Goal: Transaction & Acquisition: Download file/media

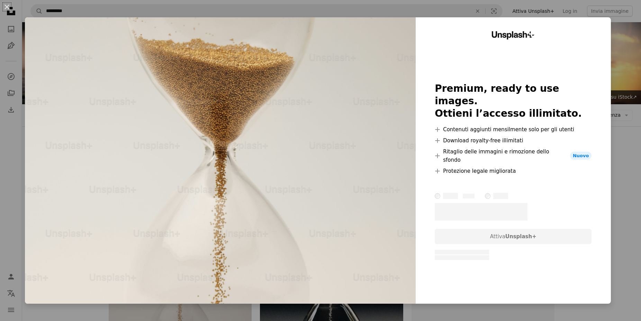
scroll to position [71, 0]
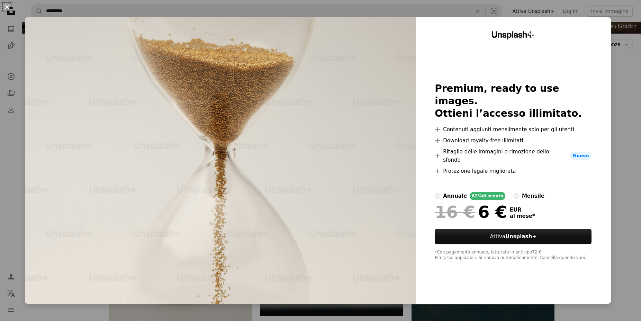
click at [8, 6] on button "An X shape" at bounding box center [7, 7] width 8 height 8
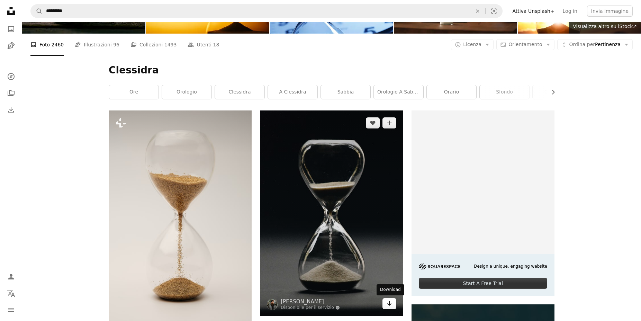
drag, startPoint x: 387, startPoint y: 304, endPoint x: 386, endPoint y: 298, distance: 5.9
click at [387, 304] on icon "Arrow pointing down" at bounding box center [390, 303] width 6 height 8
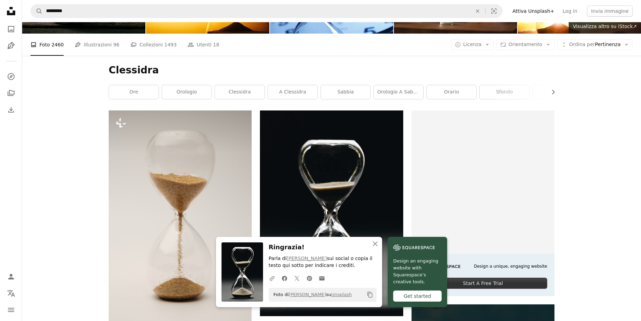
click at [376, 246] on icon "An X shape" at bounding box center [375, 244] width 8 height 8
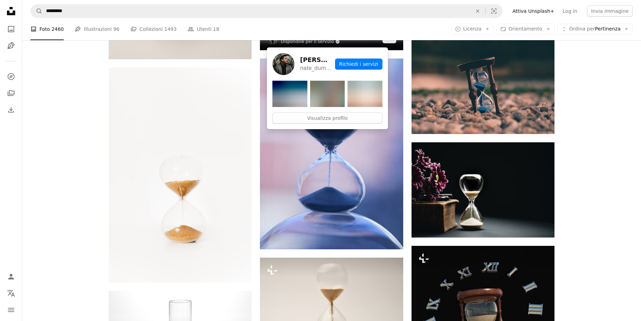
scroll to position [353, 0]
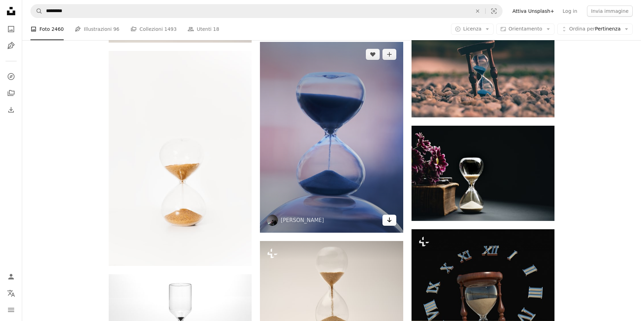
click at [392, 221] on icon "Arrow pointing down" at bounding box center [390, 220] width 6 height 8
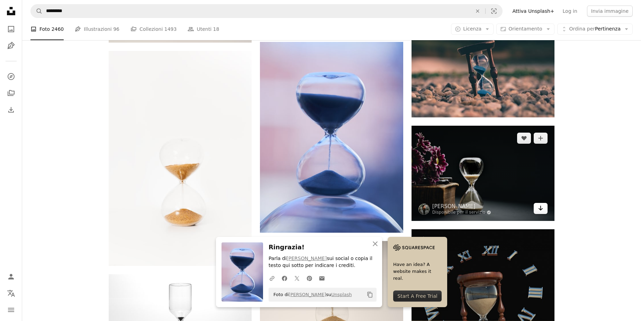
click at [540, 210] on icon "Arrow pointing down" at bounding box center [541, 208] width 6 height 8
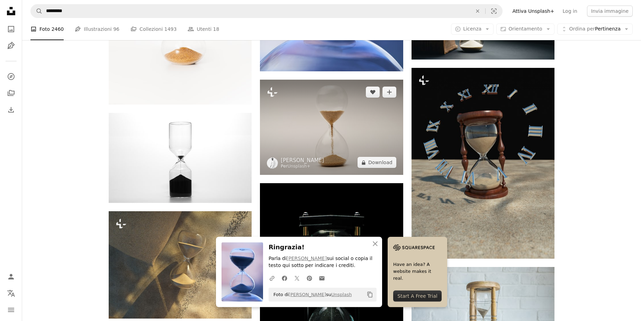
scroll to position [530, 0]
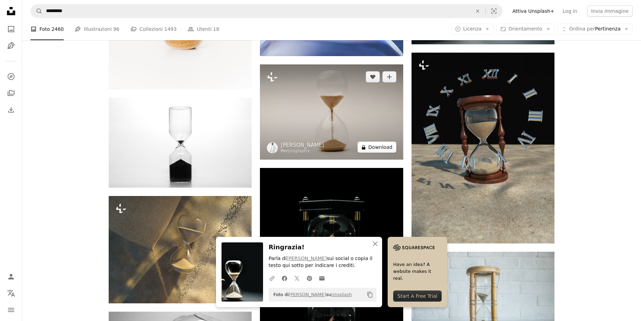
click at [382, 149] on button "A lock Download" at bounding box center [377, 147] width 39 height 11
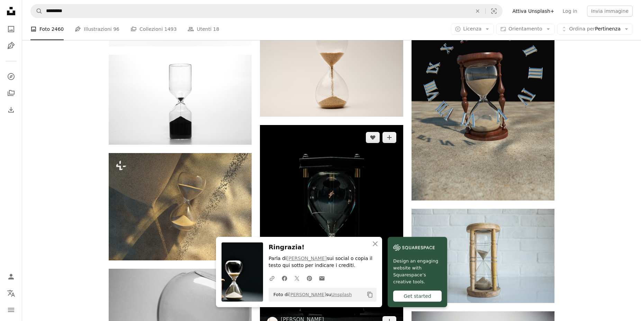
scroll to position [636, 0]
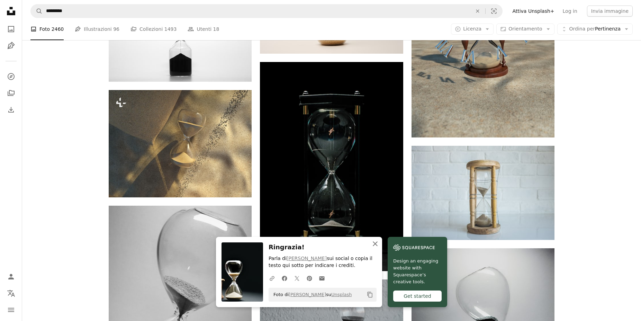
click at [377, 242] on icon "button" at bounding box center [375, 243] width 5 height 5
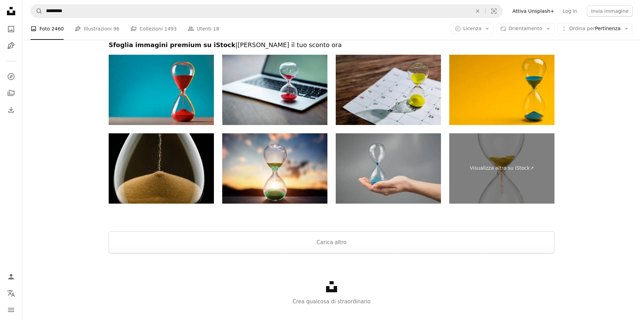
scroll to position [1450, 0]
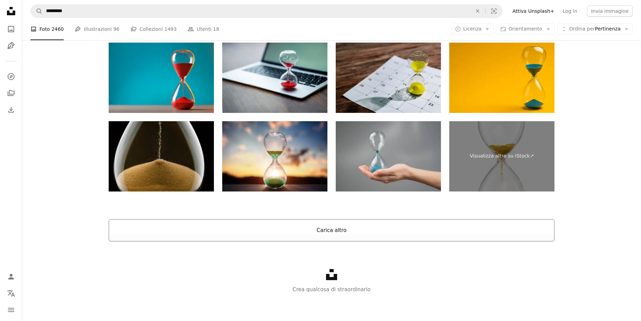
click at [330, 236] on button "Carica altro" at bounding box center [332, 230] width 446 height 22
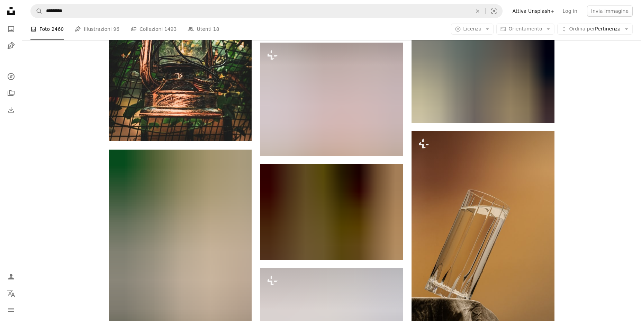
scroll to position [9759, 0]
